Goal: Task Accomplishment & Management: Understand process/instructions

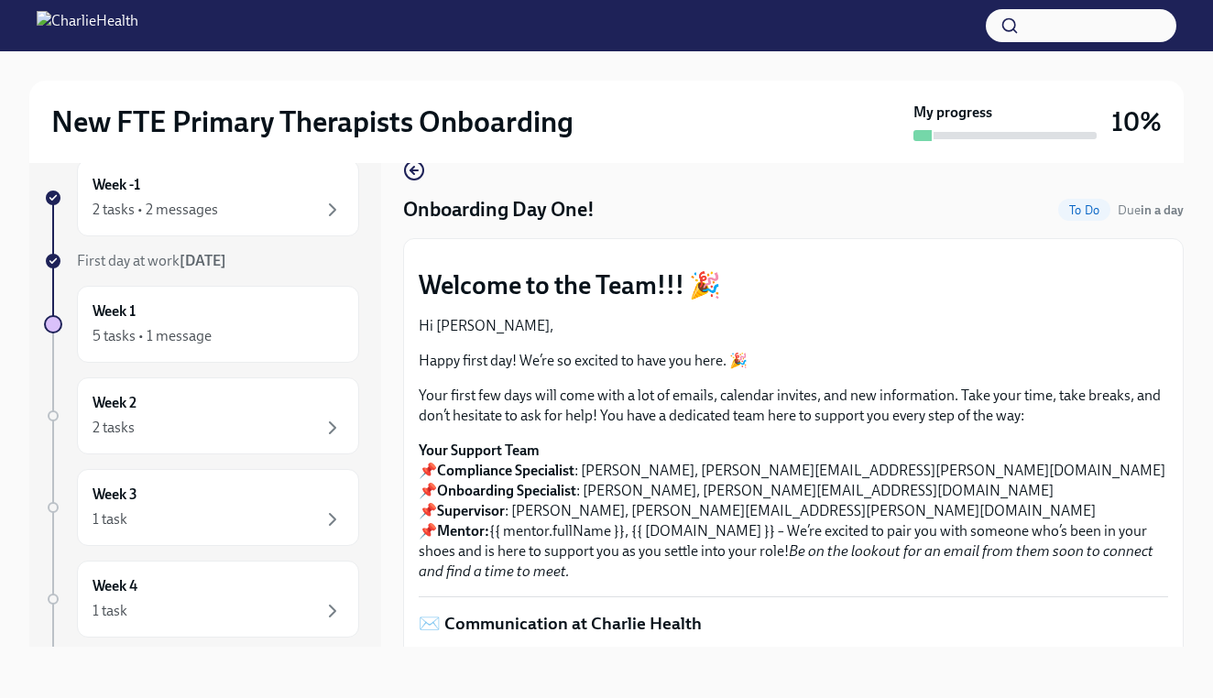
scroll to position [2616, 0]
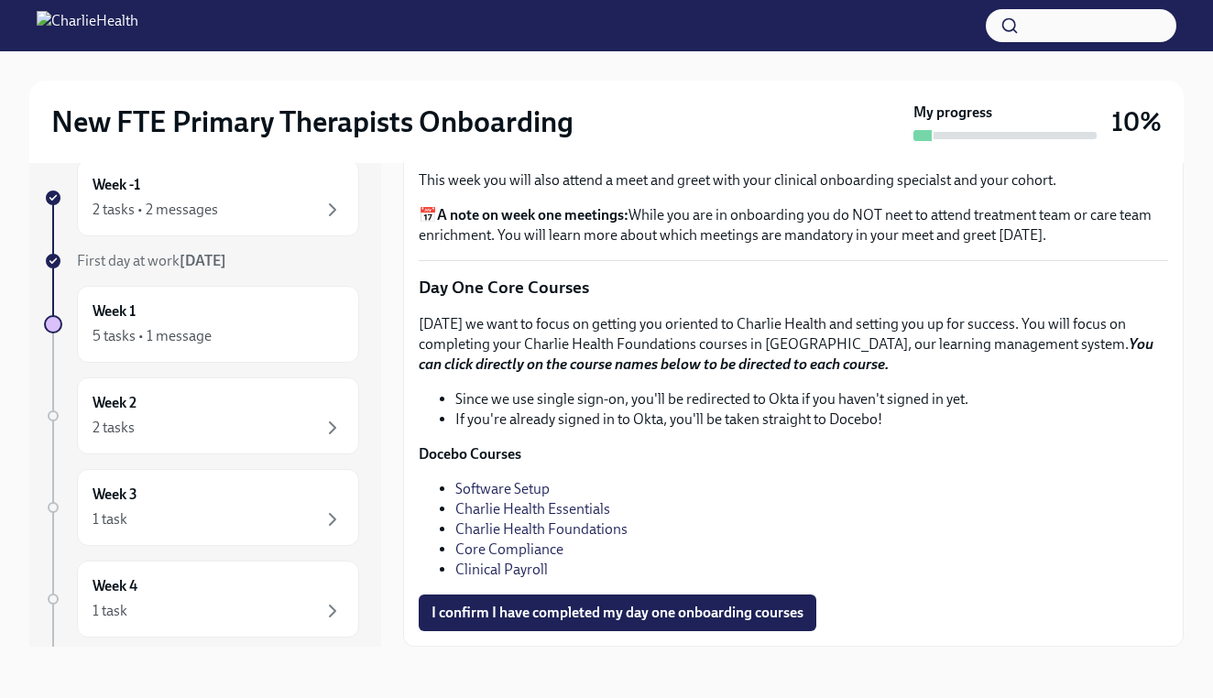
click at [489, 487] on link "Software Setup" at bounding box center [502, 488] width 94 height 17
click at [517, 506] on link "Charlie Health Essentials" at bounding box center [532, 508] width 155 height 17
click at [532, 530] on link "Charlie Health Foundations" at bounding box center [541, 528] width 172 height 17
click at [515, 552] on link "Core Compliance" at bounding box center [509, 549] width 108 height 17
click at [486, 572] on link "Clinical Payroll" at bounding box center [501, 569] width 93 height 17
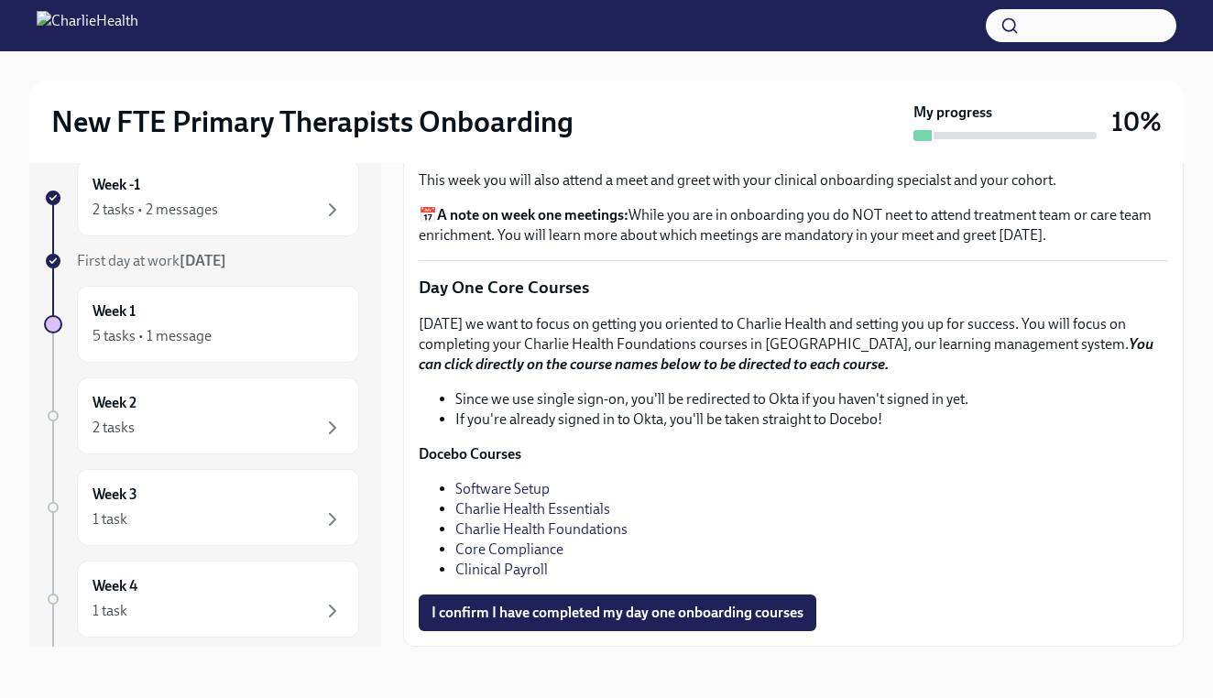
scroll to position [33, 0]
click at [510, 492] on link "Software Setup" at bounding box center [502, 488] width 94 height 17
click at [520, 616] on span "I confirm I have completed my day one onboarding courses" at bounding box center [618, 613] width 372 height 18
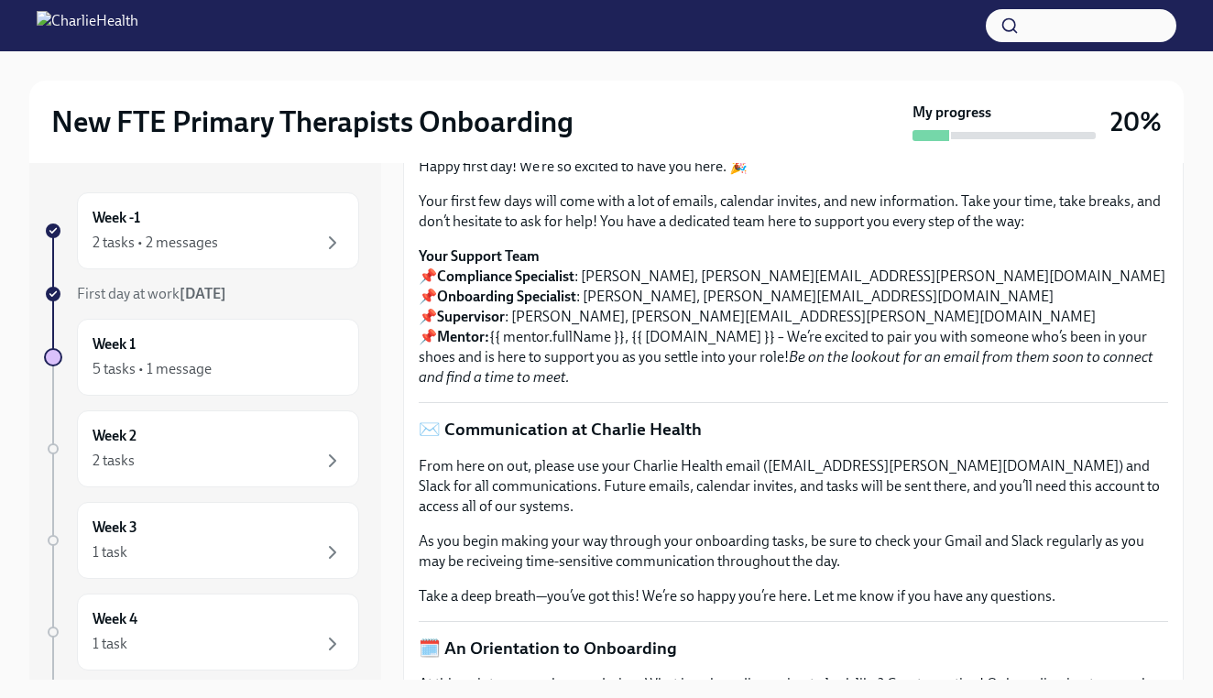
scroll to position [0, 0]
click at [240, 249] on div "2 tasks • 2 messages" at bounding box center [218, 243] width 251 height 22
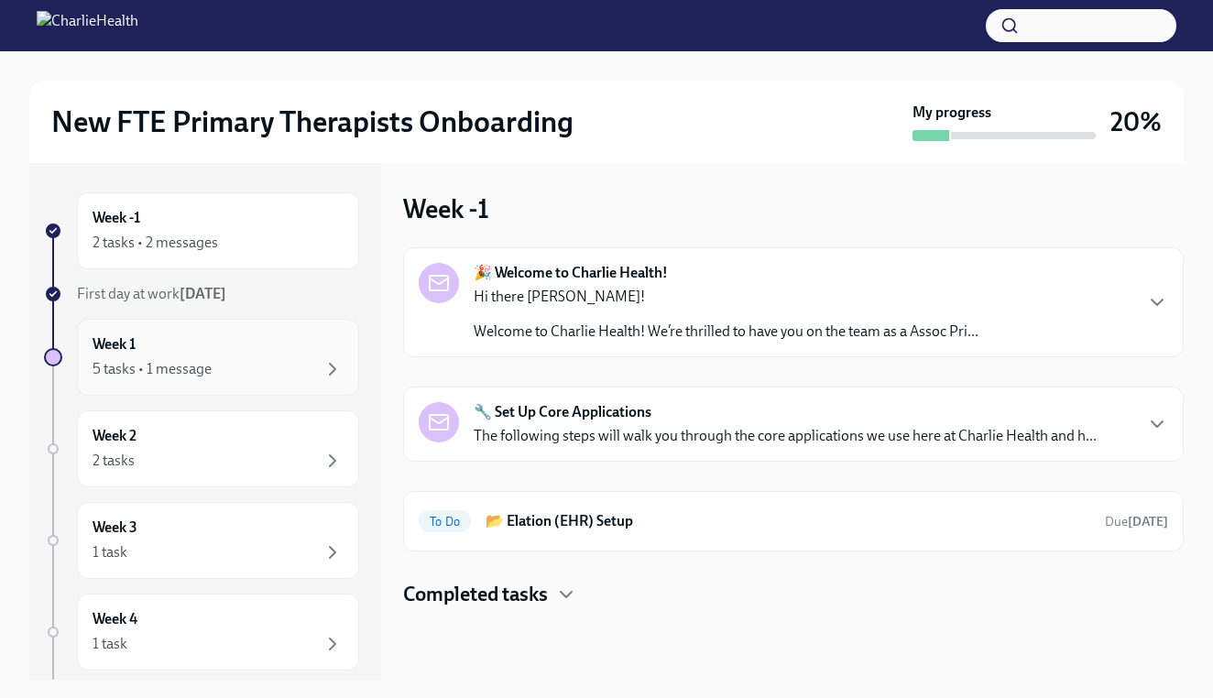
click at [234, 349] on div "Week 1 5 tasks • 1 message" at bounding box center [218, 357] width 251 height 46
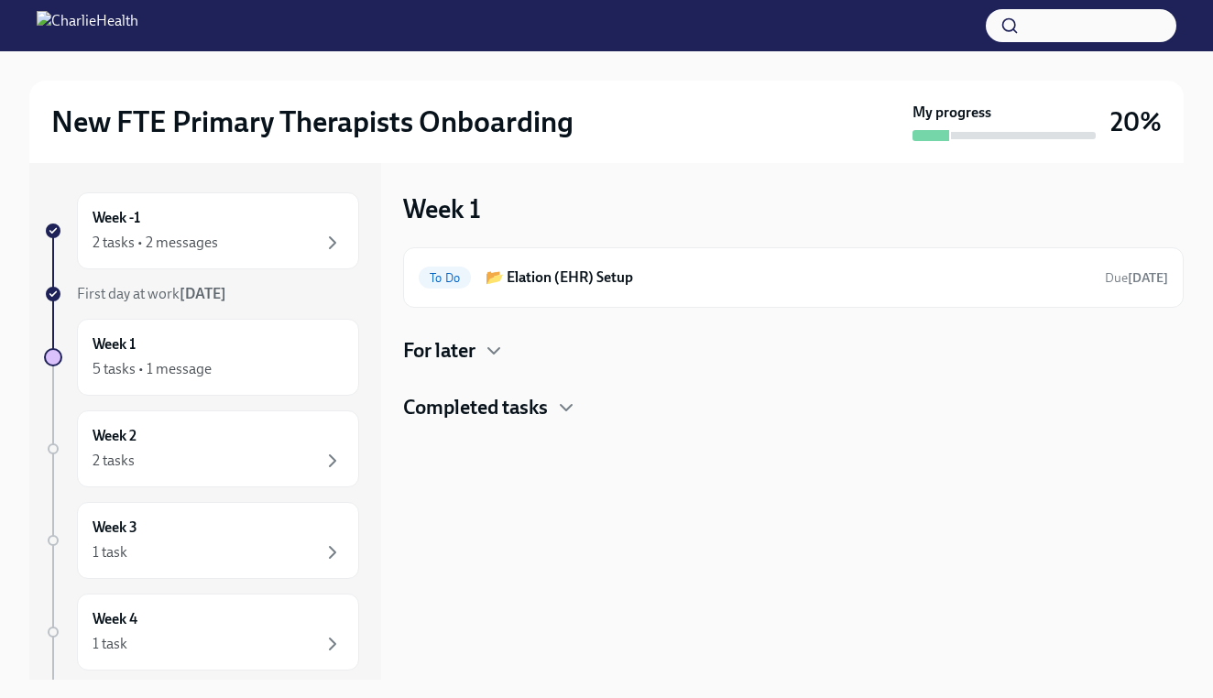
click at [476, 354] on h4 "For later" at bounding box center [439, 350] width 72 height 27
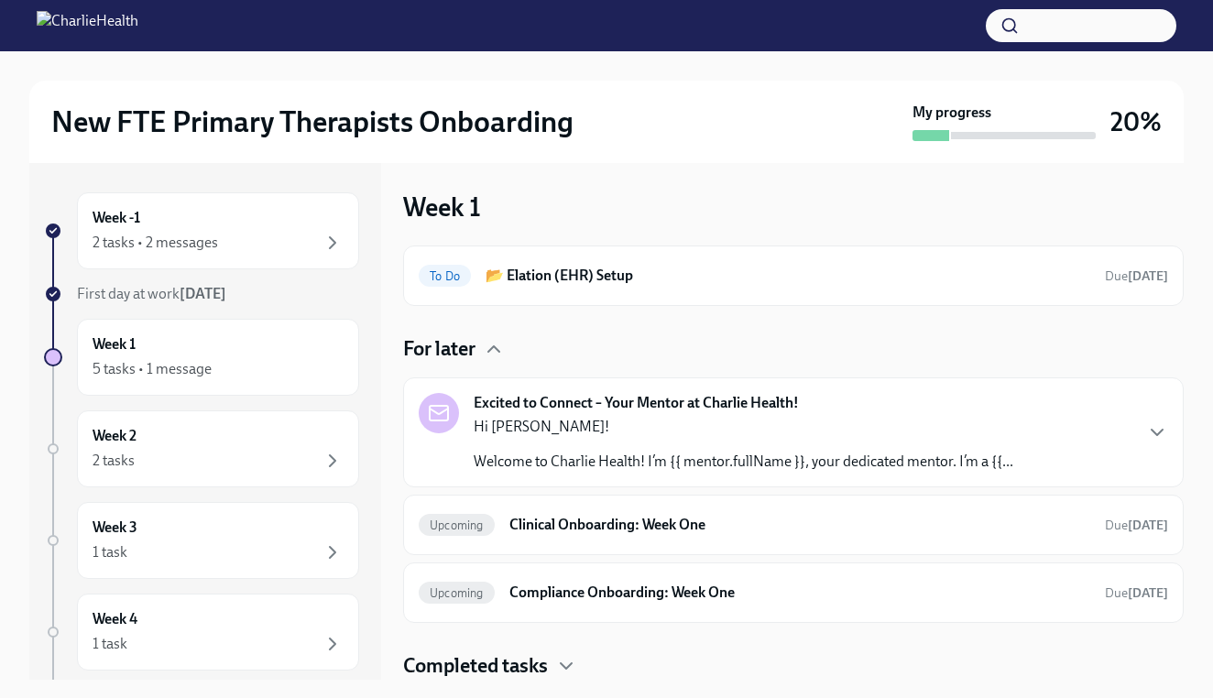
scroll to position [2, 0]
click at [503, 443] on div "Hi [PERSON_NAME]! Welcome to Charlie Health! I’m {{ mentor.fullName }}, your de…" at bounding box center [744, 444] width 540 height 55
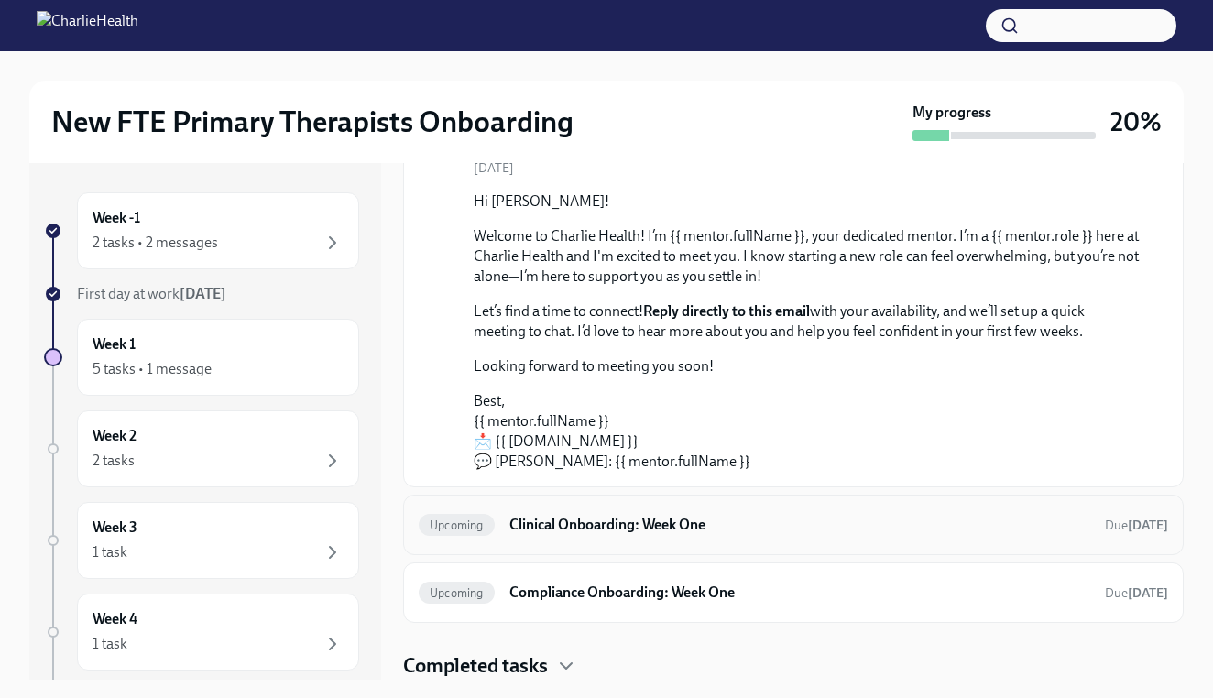
scroll to position [283, 0]
click at [517, 528] on h6 "Clinical Onboarding: Week One" at bounding box center [799, 525] width 581 height 20
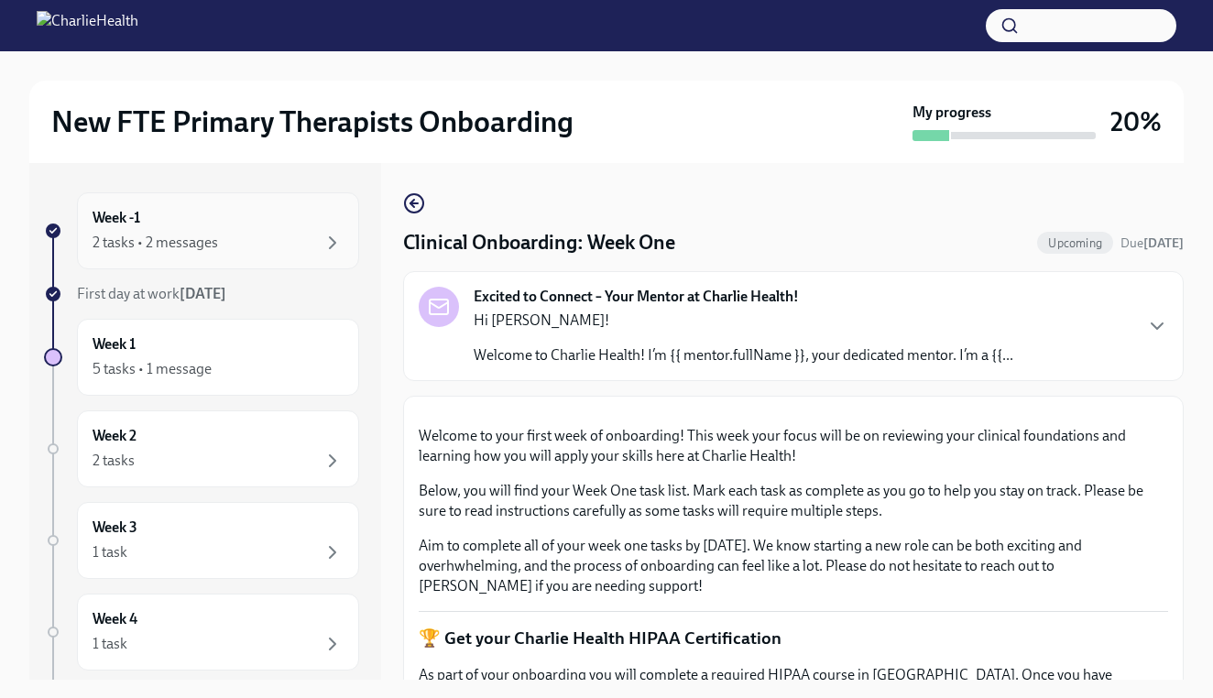
click at [248, 257] on div "Week -1 2 tasks • 2 messages" at bounding box center [218, 230] width 282 height 77
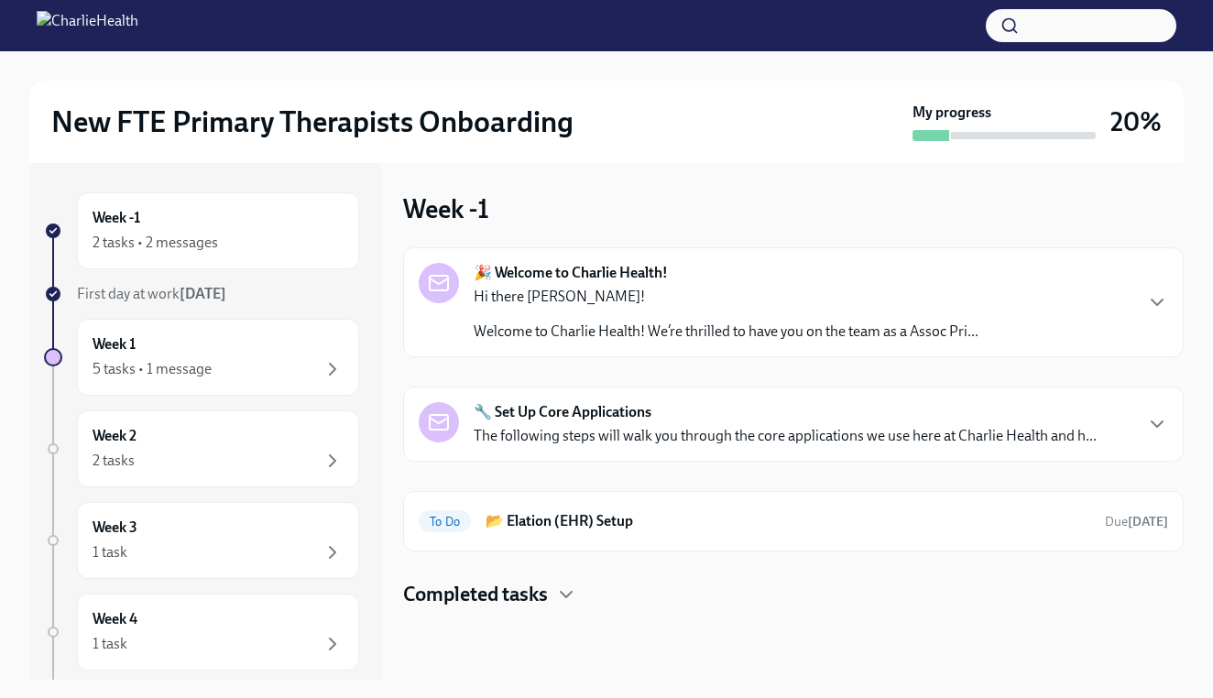
click at [472, 596] on h4 "Completed tasks" at bounding box center [475, 594] width 145 height 27
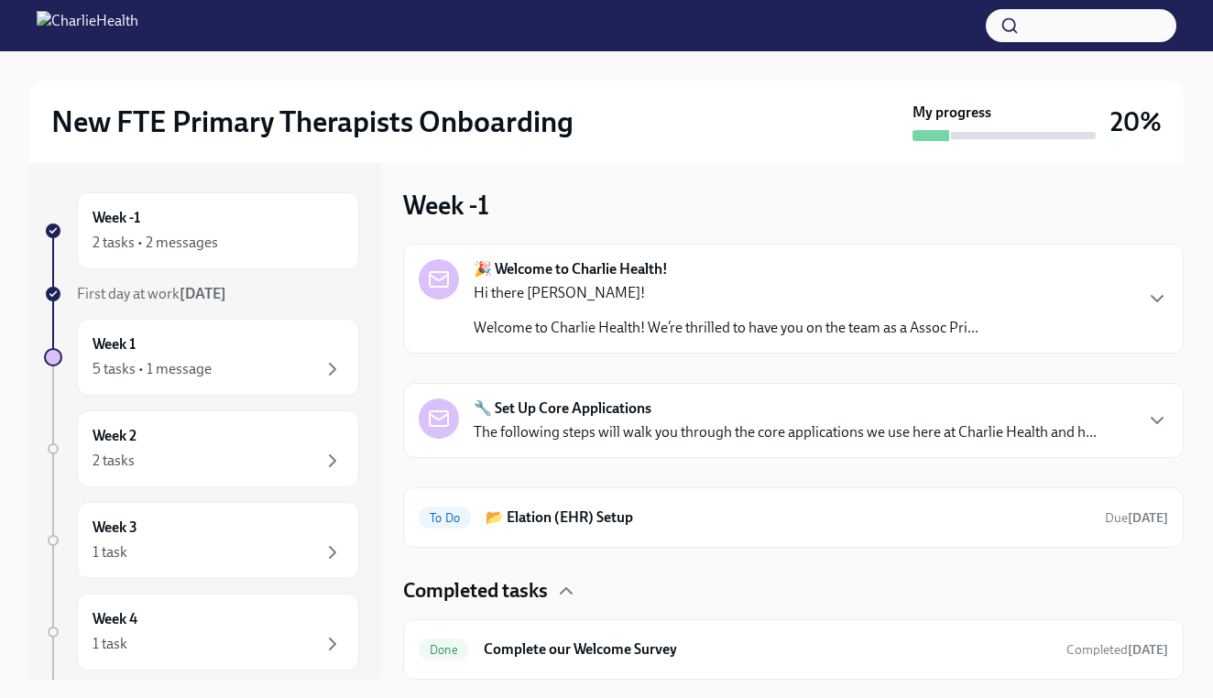
scroll to position [4, 0]
click at [214, 296] on strong "[DATE]" at bounding box center [203, 293] width 47 height 17
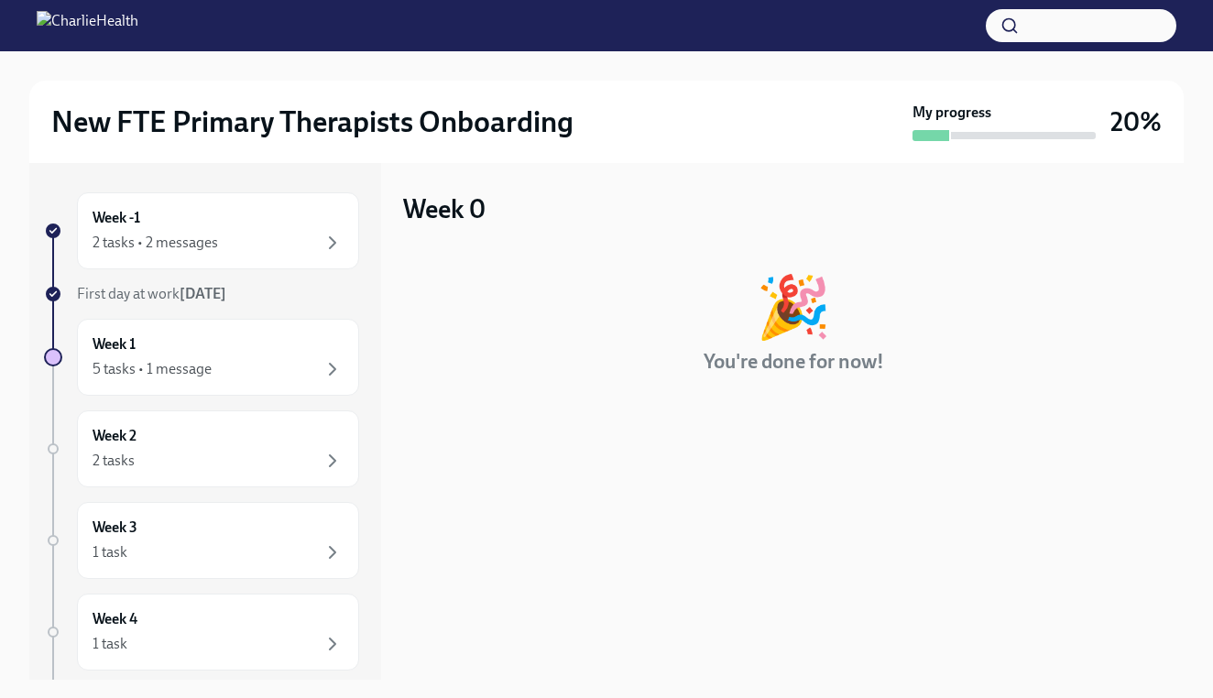
click at [195, 296] on strong "[DATE]" at bounding box center [203, 293] width 47 height 17
